Goal: Book appointment/travel/reservation

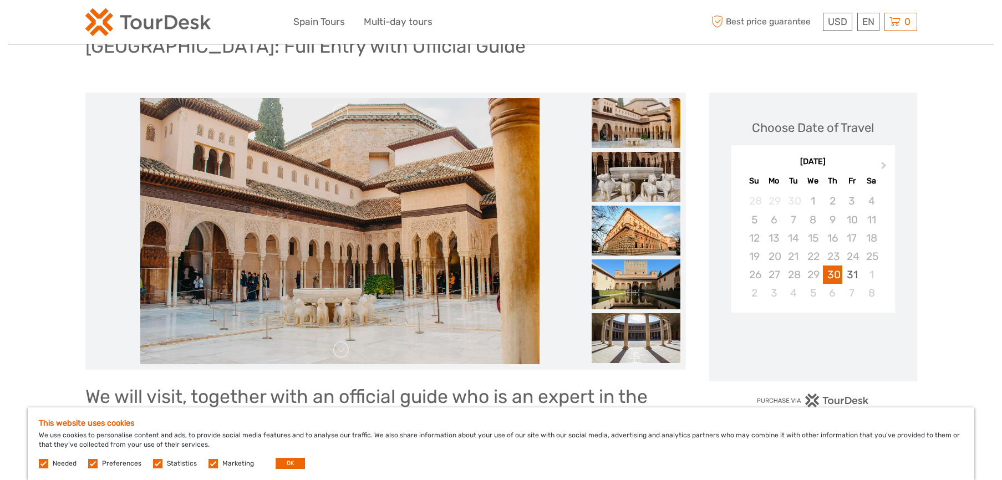
scroll to position [111, 0]
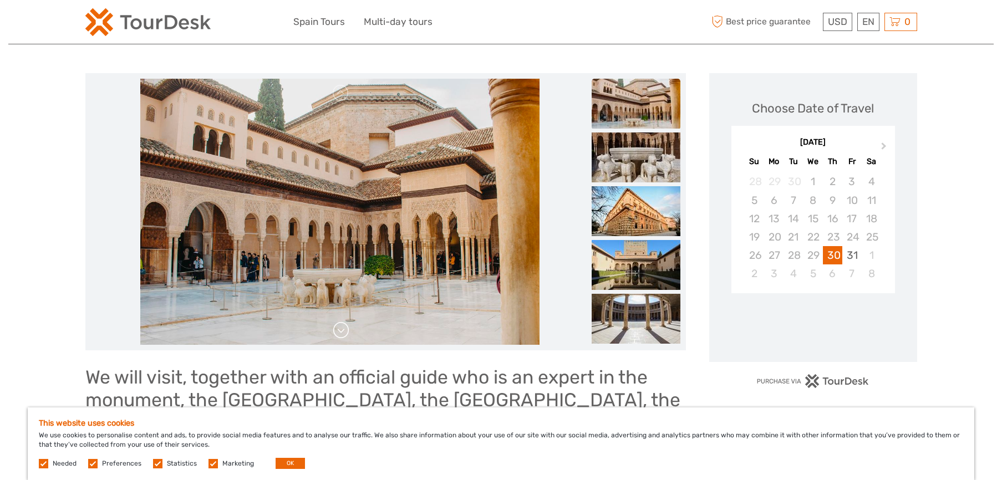
click at [334, 331] on link at bounding box center [341, 331] width 18 height 18
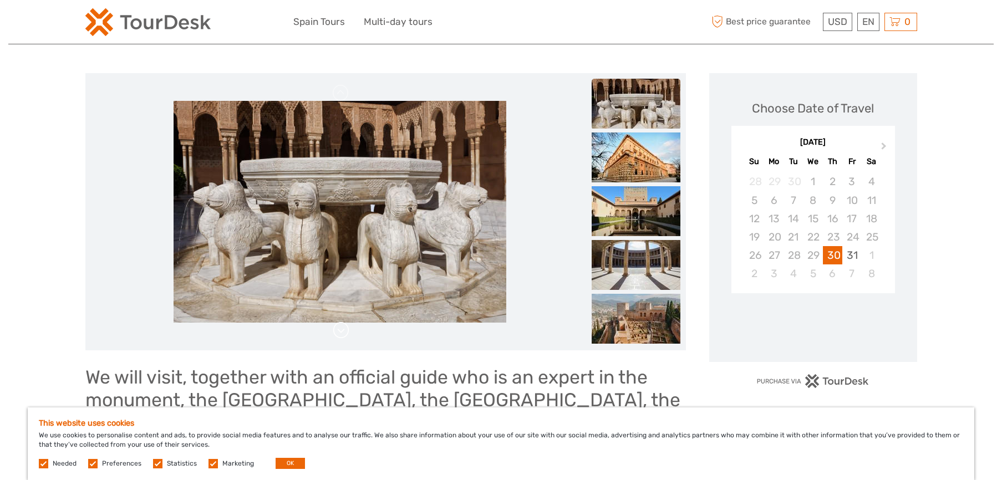
click at [343, 335] on link at bounding box center [341, 331] width 18 height 18
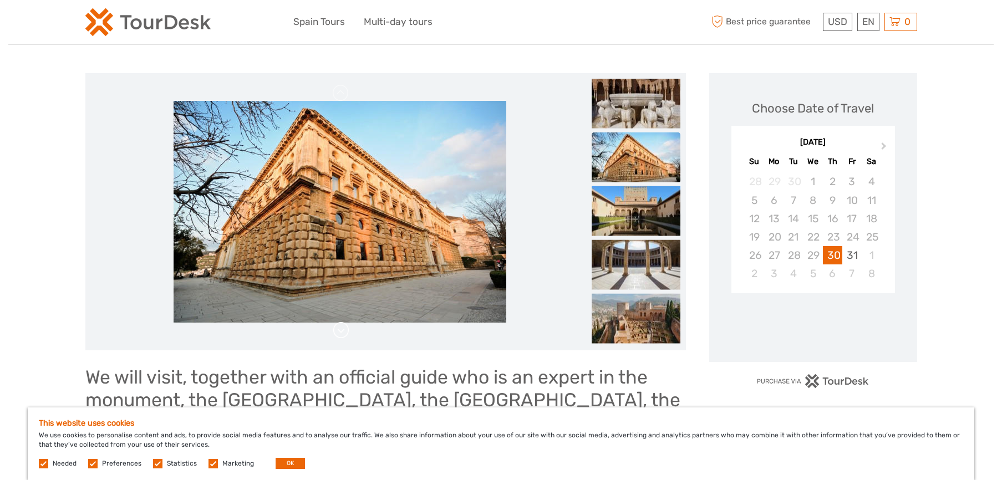
click at [343, 335] on link at bounding box center [341, 331] width 18 height 18
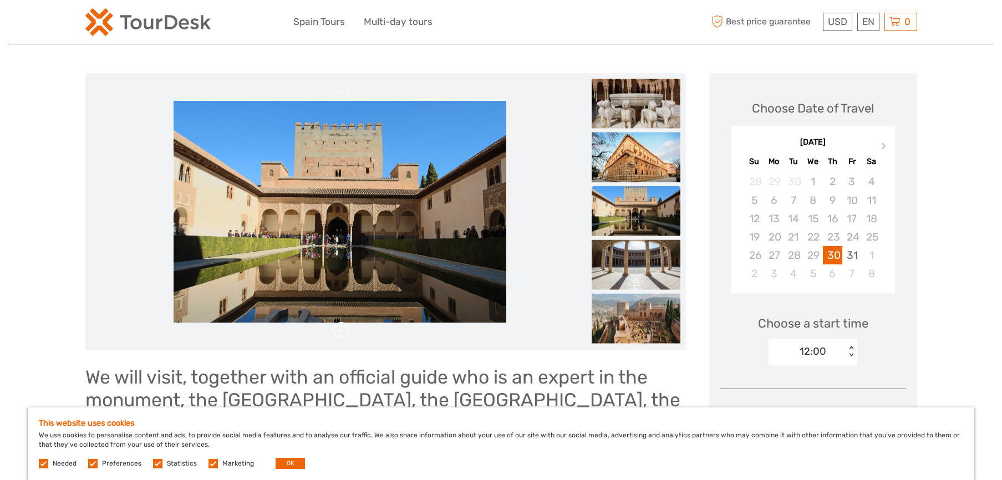
click at [343, 335] on link at bounding box center [341, 331] width 18 height 18
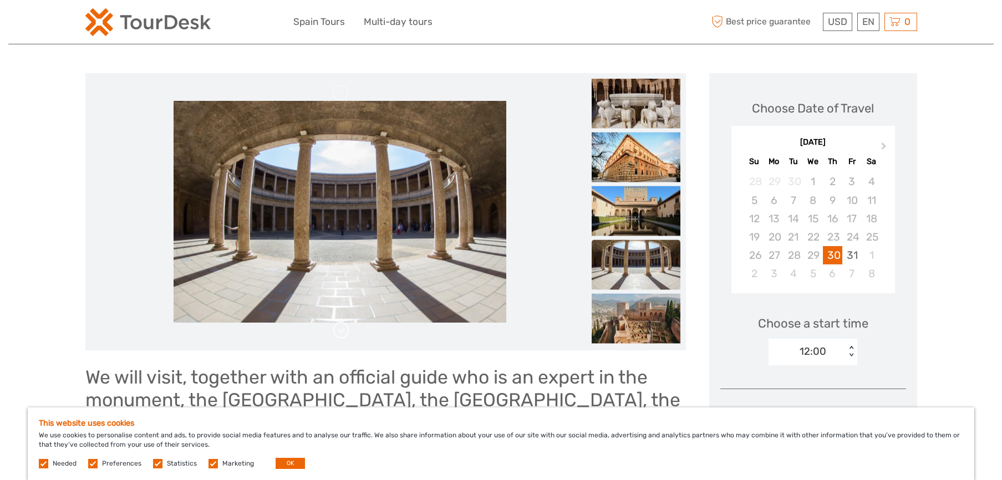
click at [343, 335] on link at bounding box center [341, 331] width 18 height 18
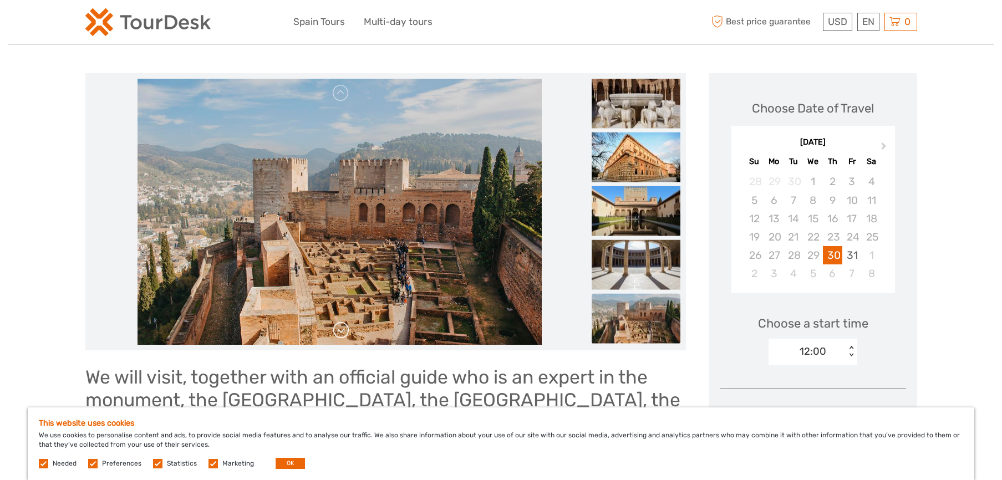
click at [342, 331] on link at bounding box center [341, 331] width 18 height 18
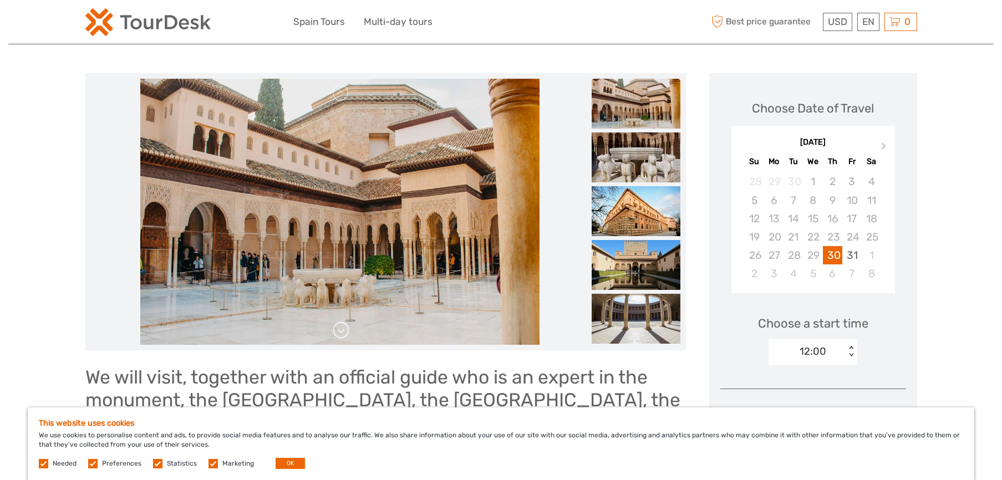
click at [342, 331] on link at bounding box center [341, 331] width 18 height 18
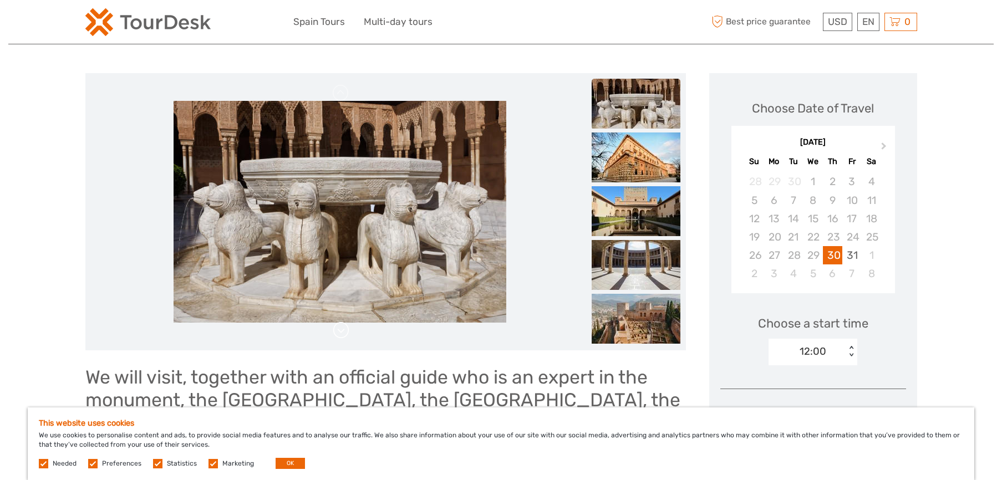
click at [342, 331] on link at bounding box center [341, 331] width 18 height 18
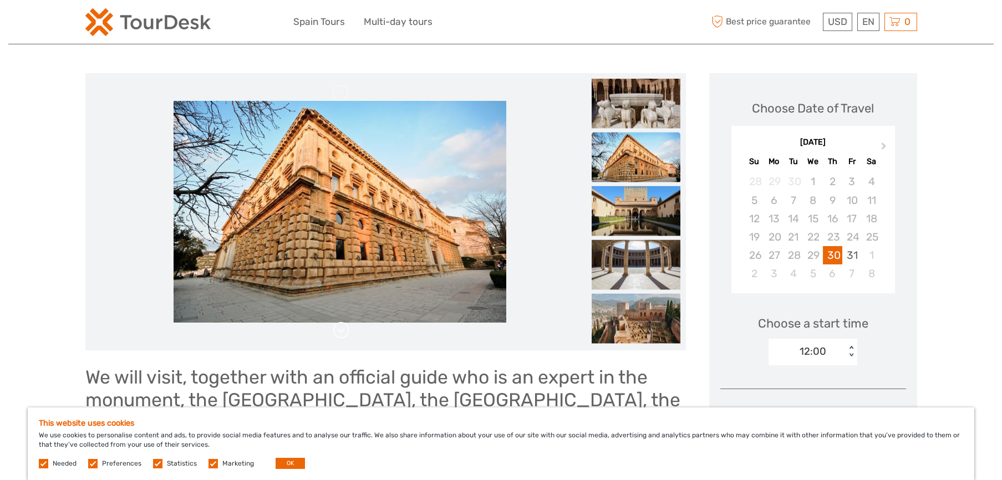
click at [342, 331] on link at bounding box center [341, 331] width 18 height 18
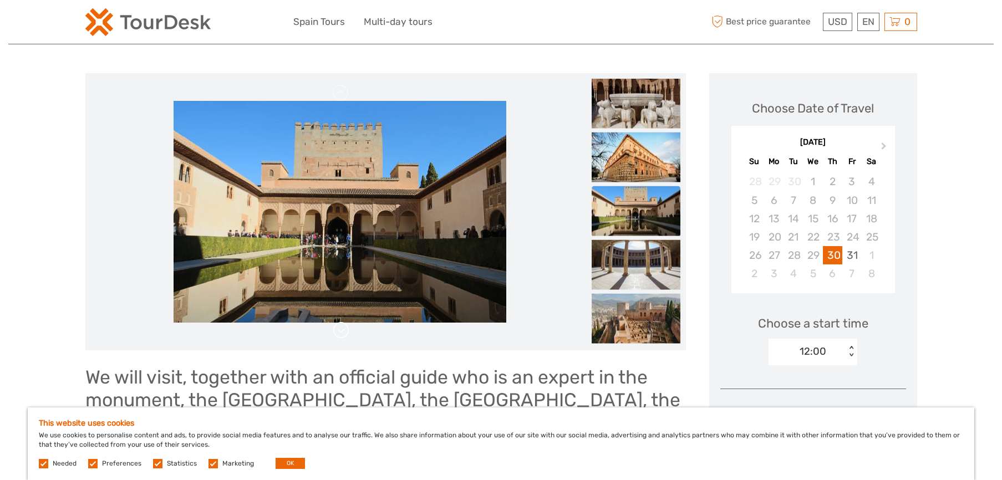
click at [342, 331] on link at bounding box center [341, 331] width 18 height 18
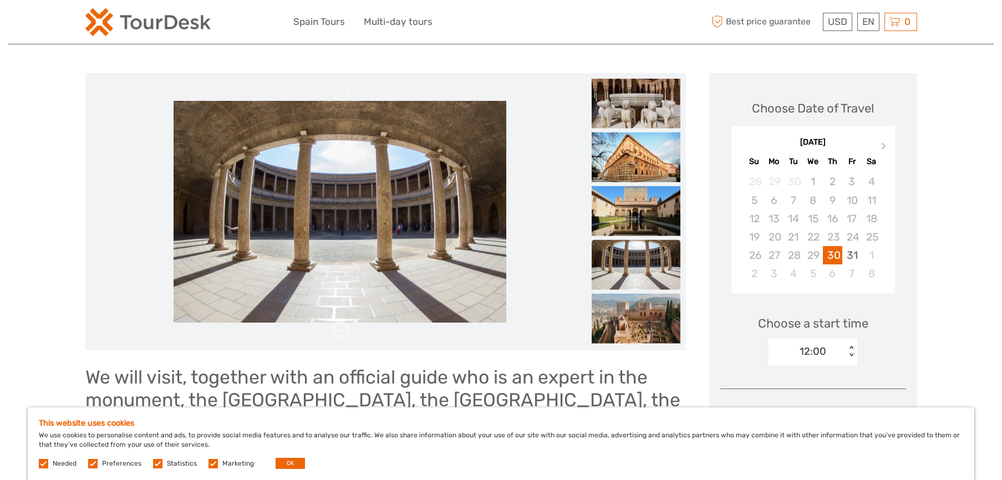
click at [342, 331] on link at bounding box center [341, 331] width 18 height 18
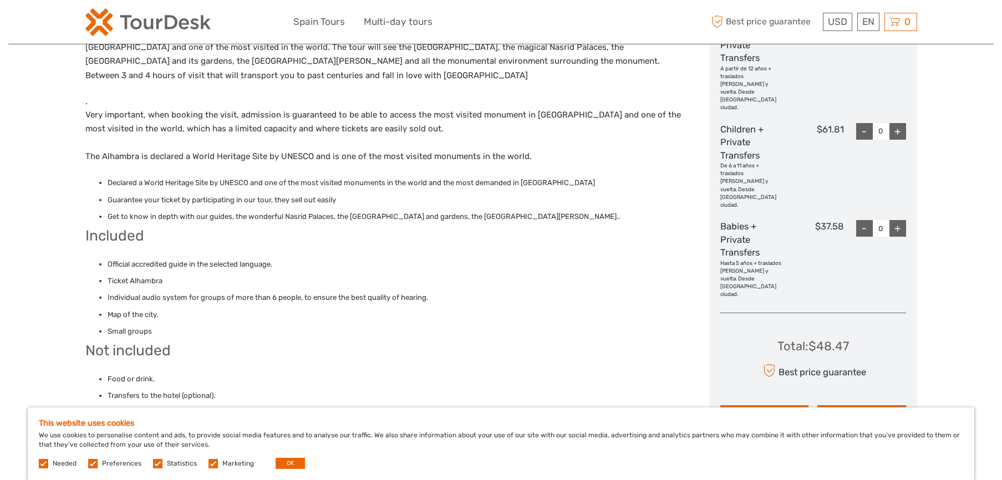
scroll to position [333, 0]
